Goal: Task Accomplishment & Management: Manage account settings

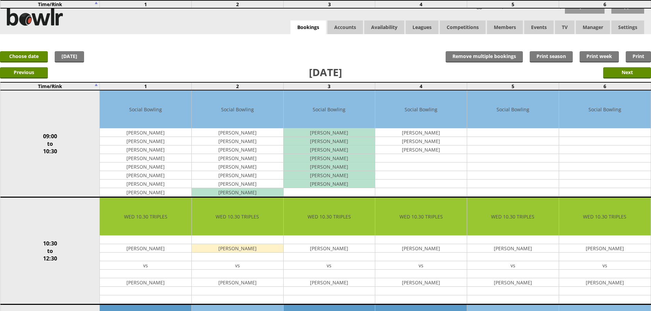
scroll to position [171, 0]
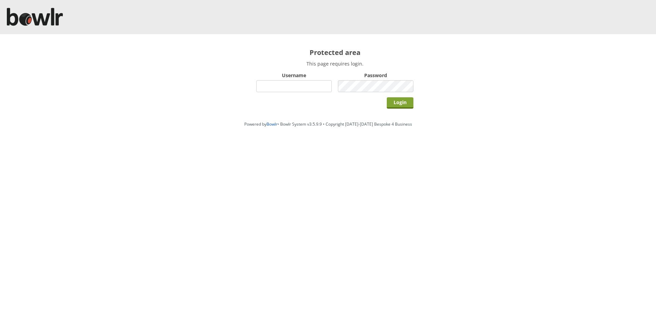
type input "hornseaindoorbowlsclub"
click at [404, 104] on input "Login" at bounding box center [400, 102] width 27 height 11
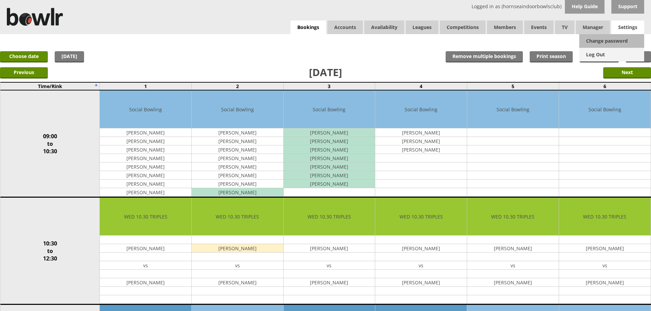
click at [600, 56] on link "Log Out" at bounding box center [611, 55] width 65 height 14
